Goal: Navigation & Orientation: Find specific page/section

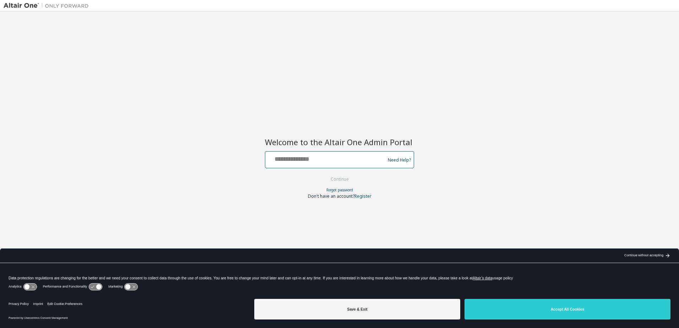
click at [321, 157] on input "text" at bounding box center [326, 158] width 116 height 10
type input "**********"
click at [26, 6] on img at bounding box center [48, 5] width 89 height 7
drag, startPoint x: 66, startPoint y: 0, endPoint x: 309, endPoint y: 103, distance: 263.3
click at [309, 103] on div "**********" at bounding box center [340, 159] width 672 height 289
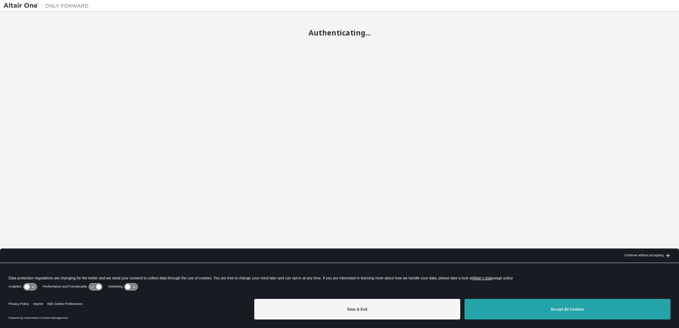
click at [523, 315] on button "Accept All Cookies" at bounding box center [567, 309] width 206 height 21
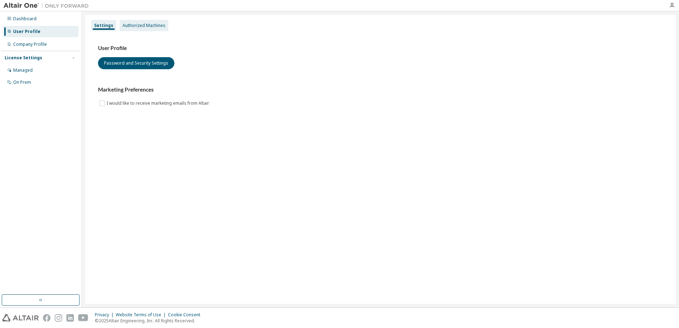
click at [144, 23] on div "Authorized Machines" at bounding box center [144, 26] width 43 height 6
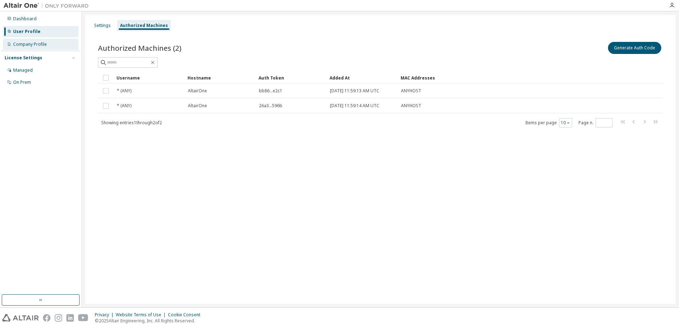
click at [30, 47] on div "Company Profile" at bounding box center [41, 44] width 76 height 11
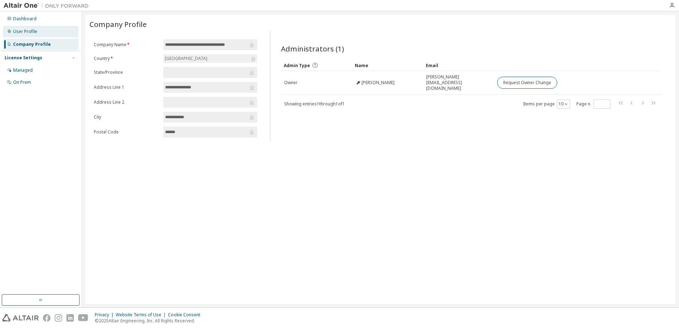
click at [24, 27] on div "User Profile" at bounding box center [41, 31] width 76 height 11
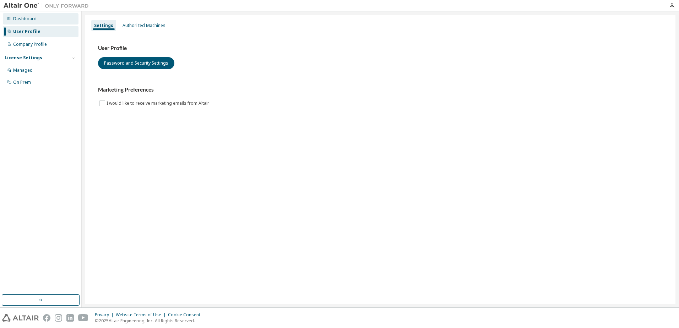
click at [23, 20] on div "Dashboard" at bounding box center [24, 19] width 23 height 6
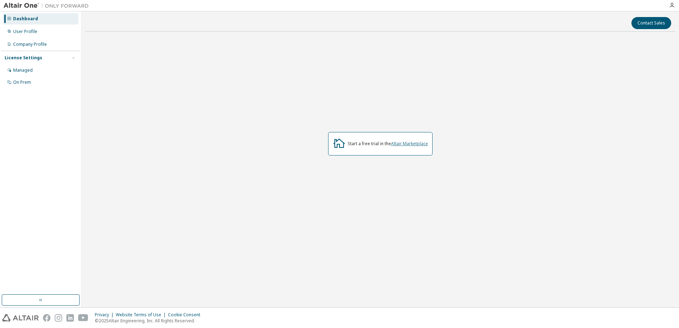
click at [401, 141] on link "Altair Marketplace" at bounding box center [409, 144] width 37 height 6
